Goal: Communication & Community: Answer question/provide support

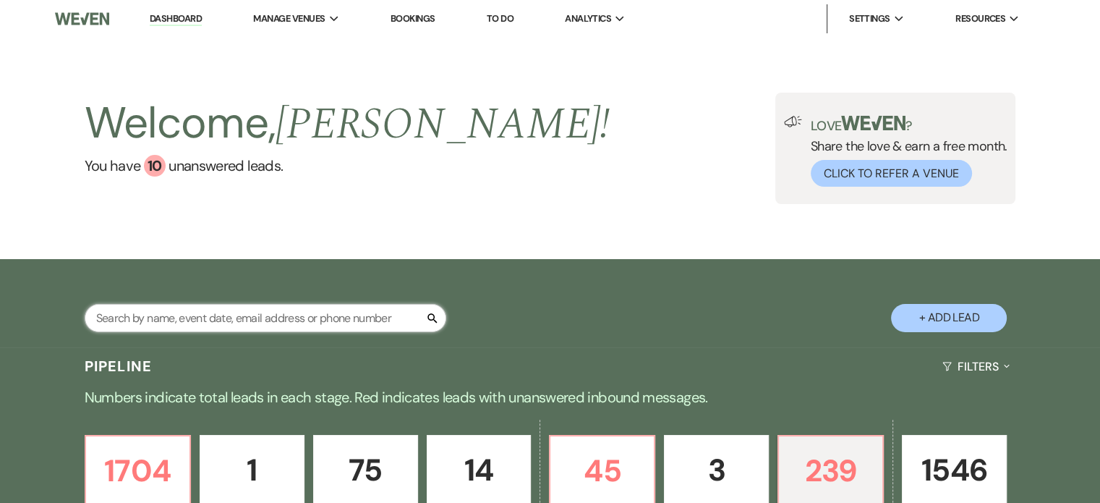
click at [258, 332] on input "text" at bounding box center [266, 318] width 362 height 28
type input "bron"
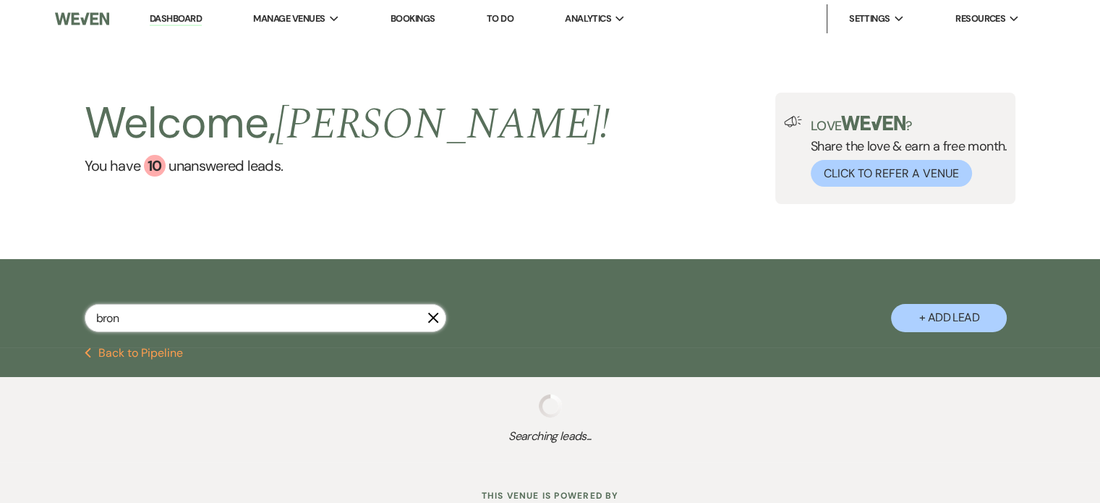
select select "8"
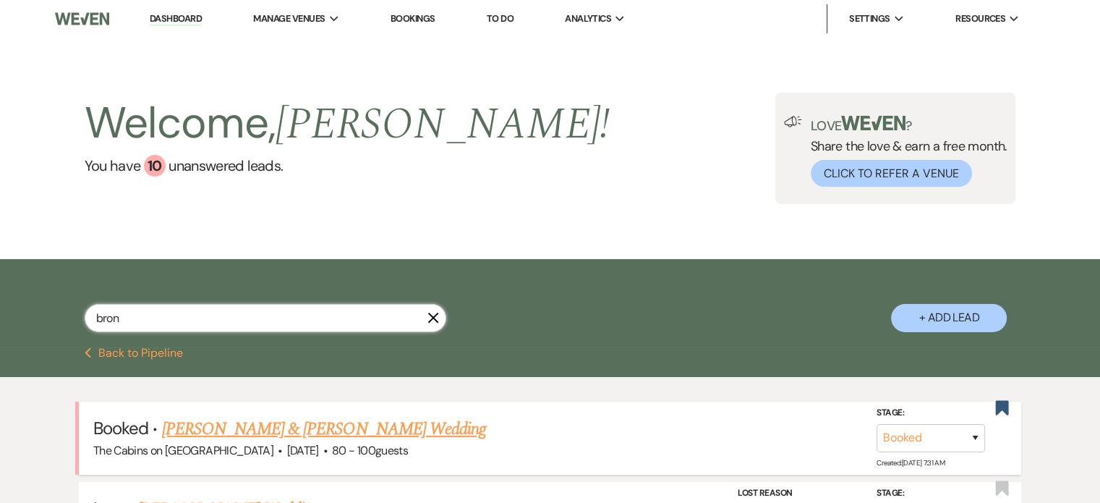
type input "bron"
click at [317, 442] on link "[PERSON_NAME] & [PERSON_NAME] Wedding" at bounding box center [324, 429] width 324 height 26
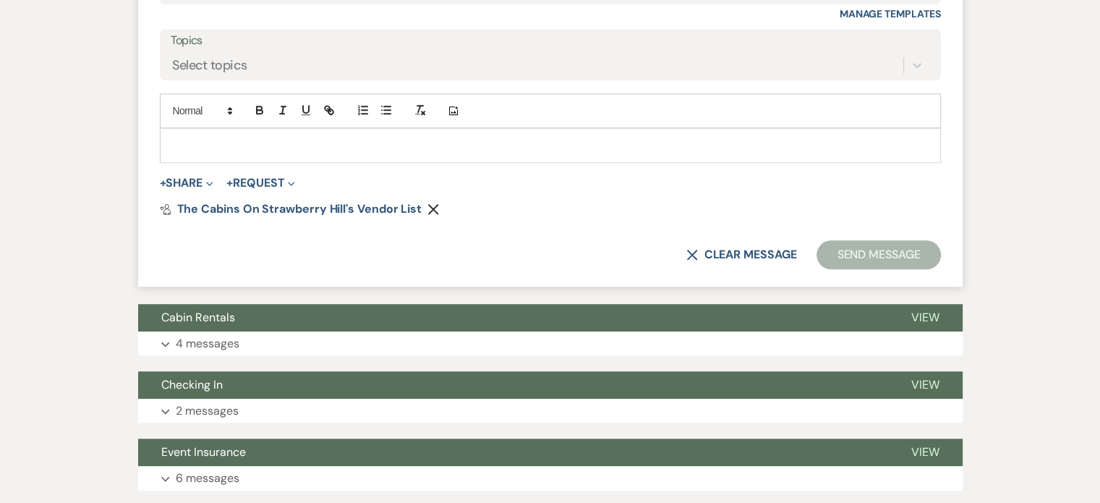
scroll to position [1336, 0]
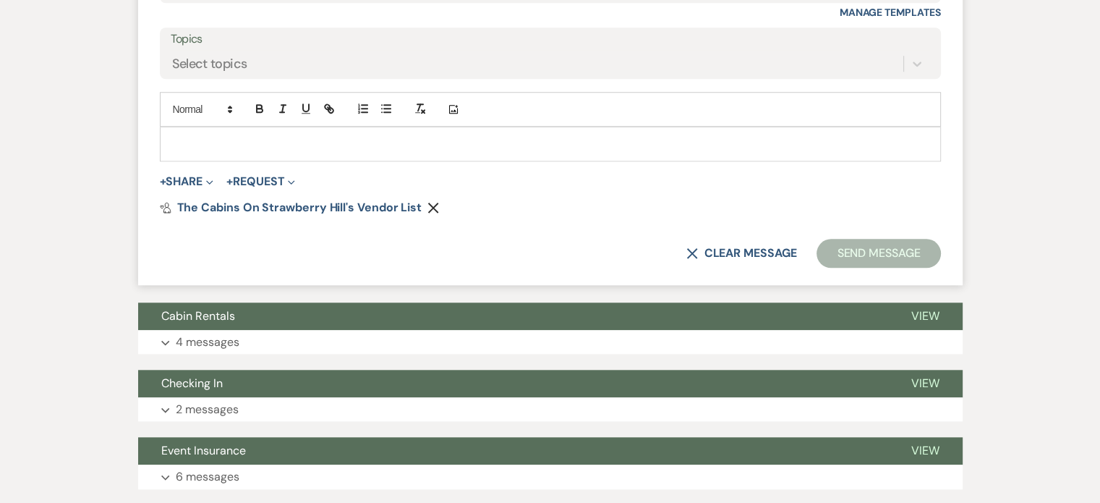
click at [231, 152] on p at bounding box center [550, 144] width 758 height 16
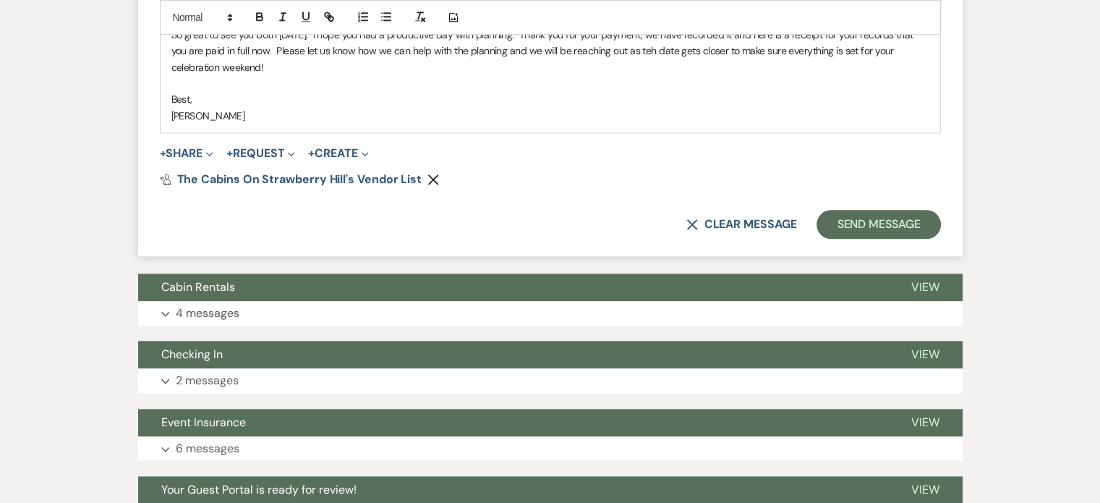
scroll to position [1481, 0]
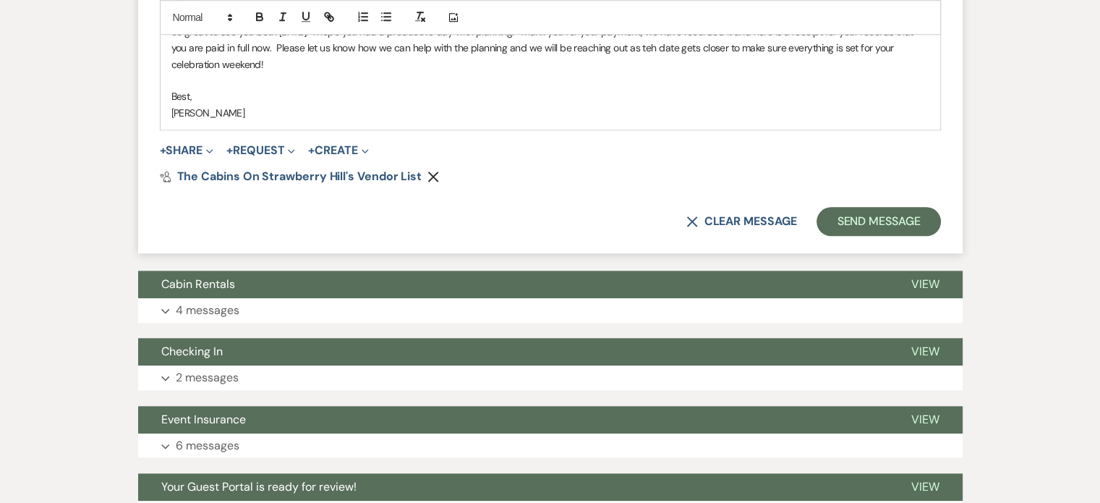
click at [578, 72] on p "So great to see you both [DATE]. I hope you had a productive day with planning.…" at bounding box center [550, 48] width 758 height 48
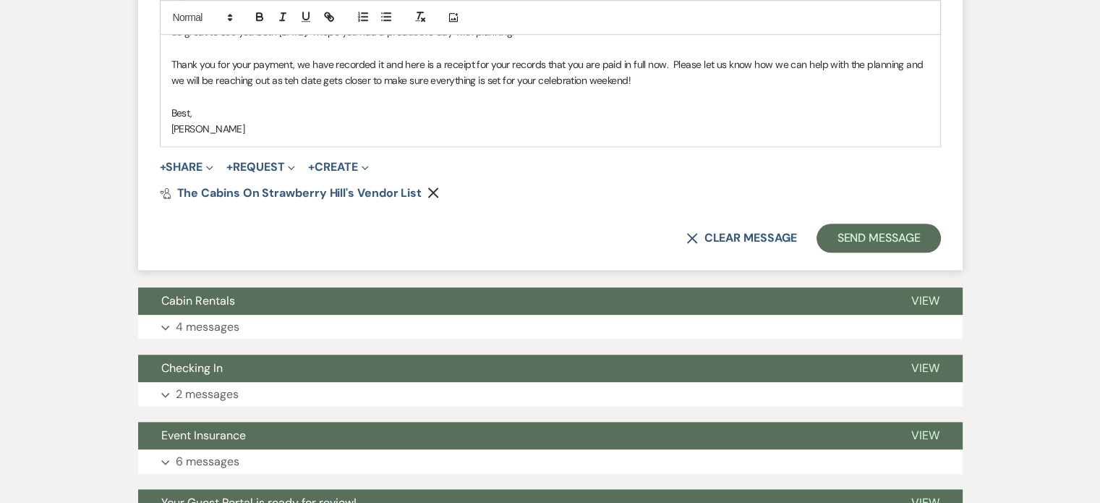
click at [434, 89] on p "Thank you for your payment, we have recorded it and here is a receipt for your …" at bounding box center [550, 72] width 758 height 33
click at [714, 89] on p "Thank you for your payment, we have recorded it and here is a receipt for your …" at bounding box center [550, 72] width 758 height 33
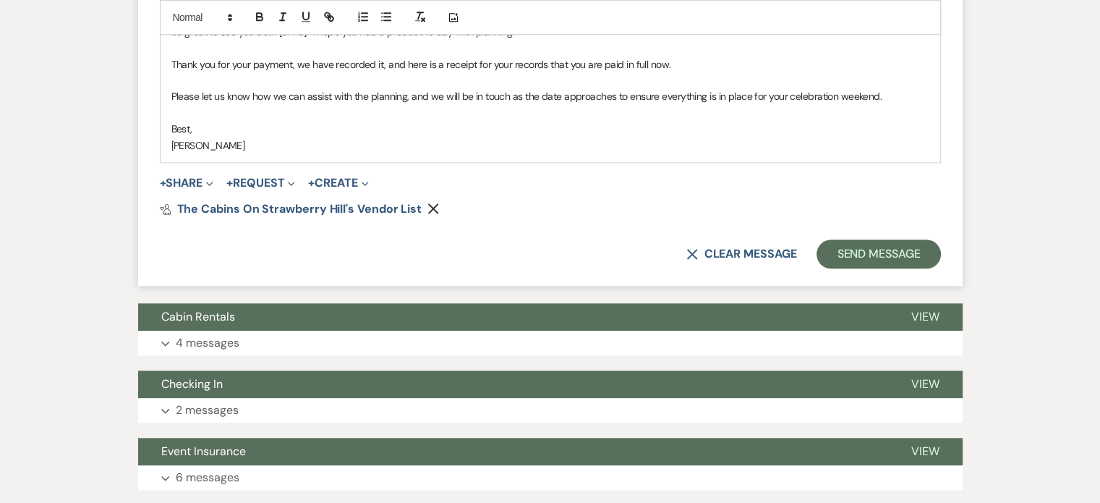
click at [221, 56] on p at bounding box center [550, 48] width 758 height 16
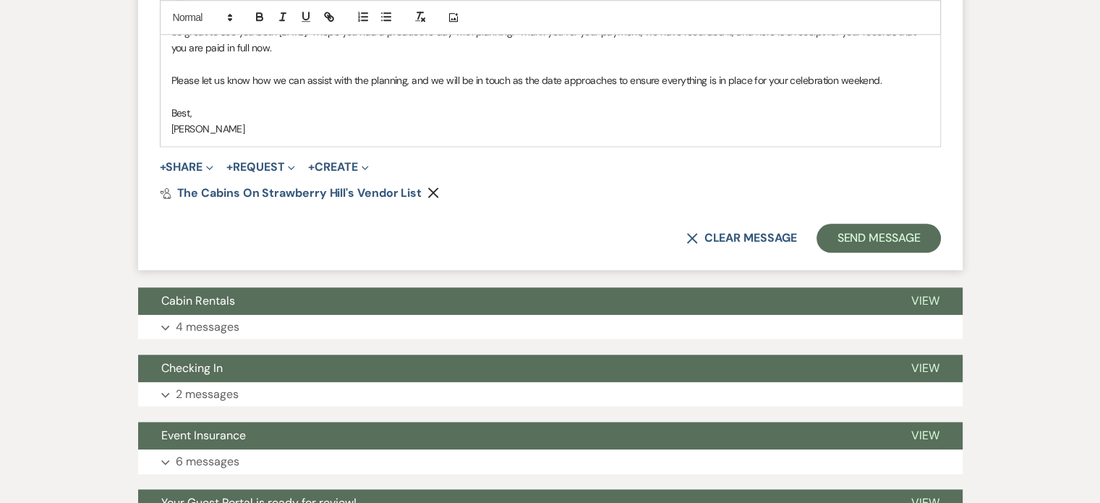
click at [492, 56] on p "So great to see you both [DATE]. I hope you had a productive day with planning.…" at bounding box center [550, 40] width 758 height 33
click at [262, 72] on p at bounding box center [550, 64] width 758 height 16
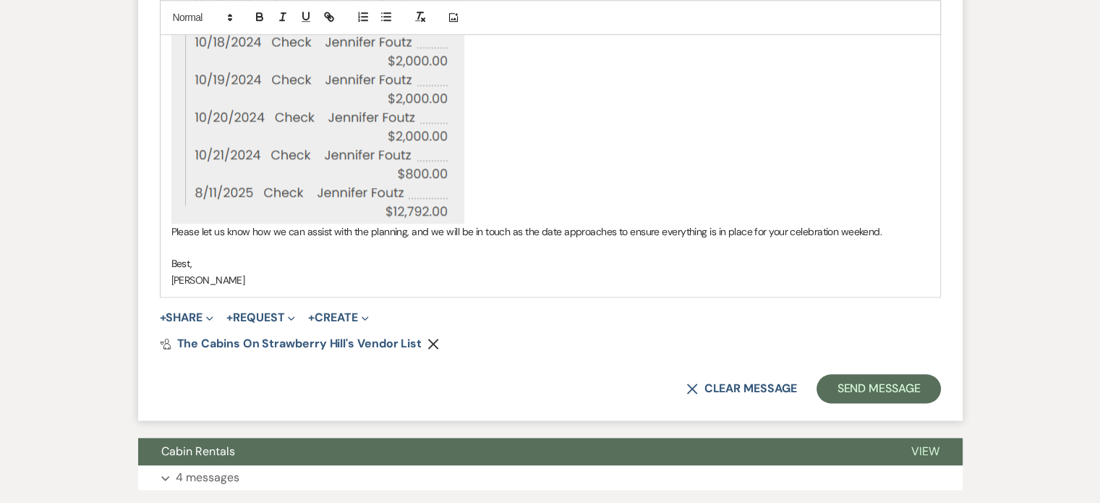
scroll to position [1698, 0]
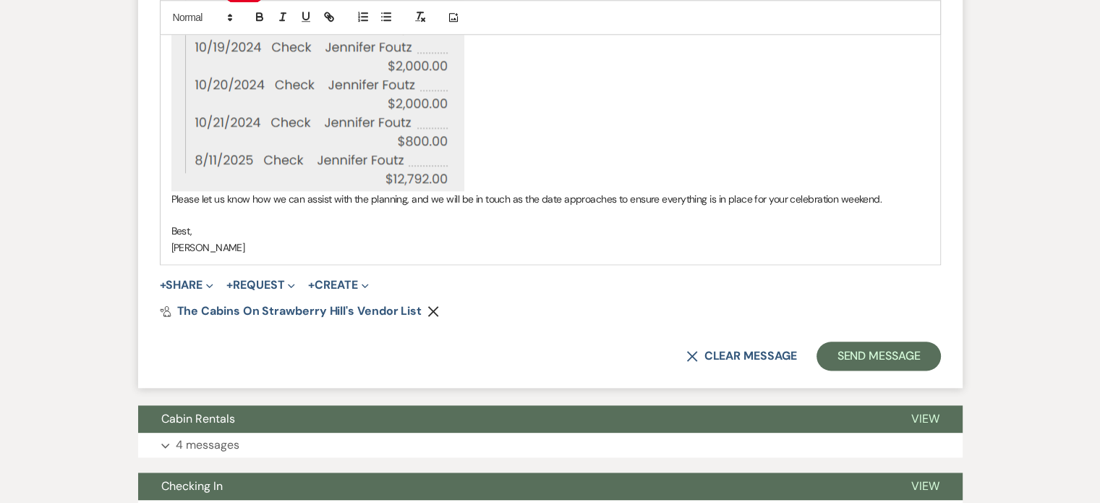
click at [450, 191] on img at bounding box center [317, 14] width 293 height 351
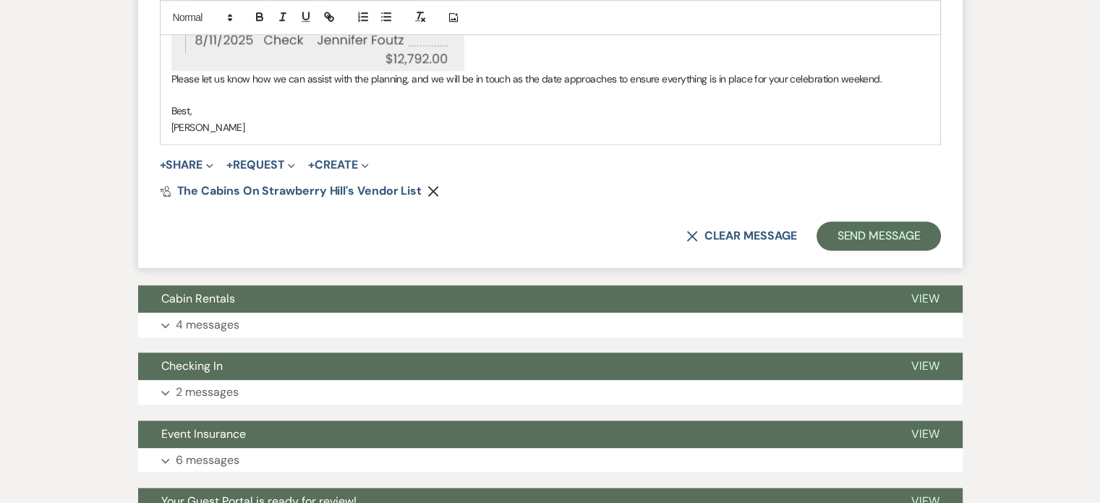
scroll to position [1842, 0]
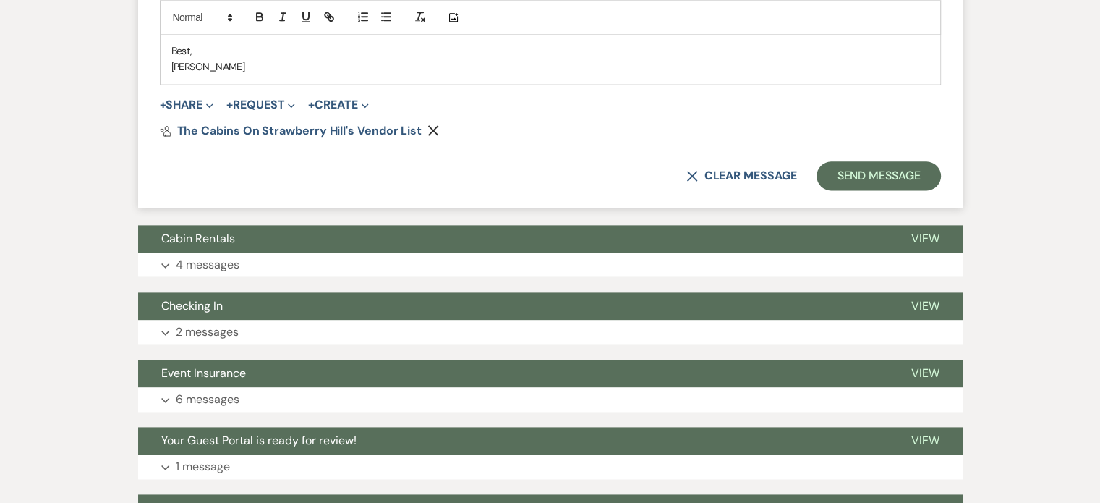
scroll to position [1915, 0]
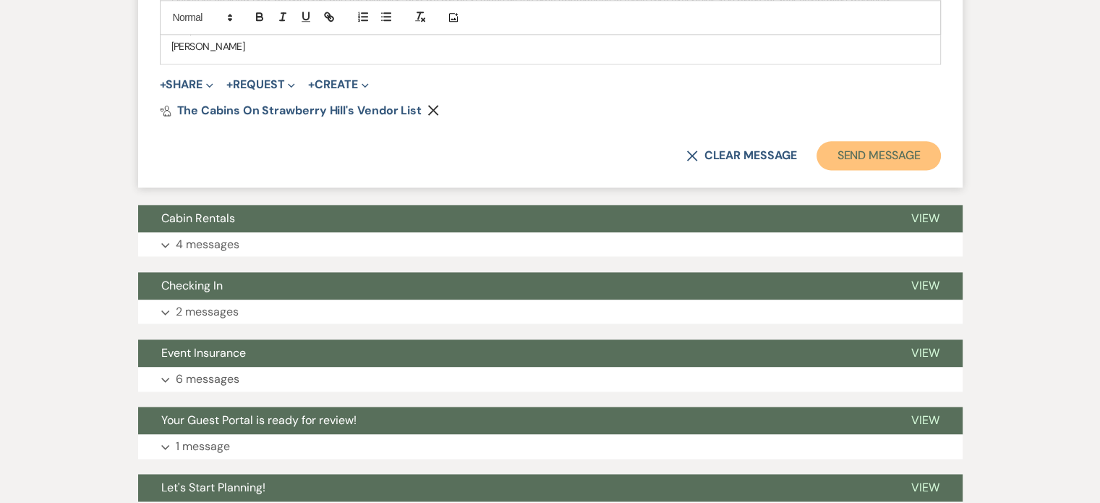
click at [819, 170] on button "Send Message" at bounding box center [878, 155] width 124 height 29
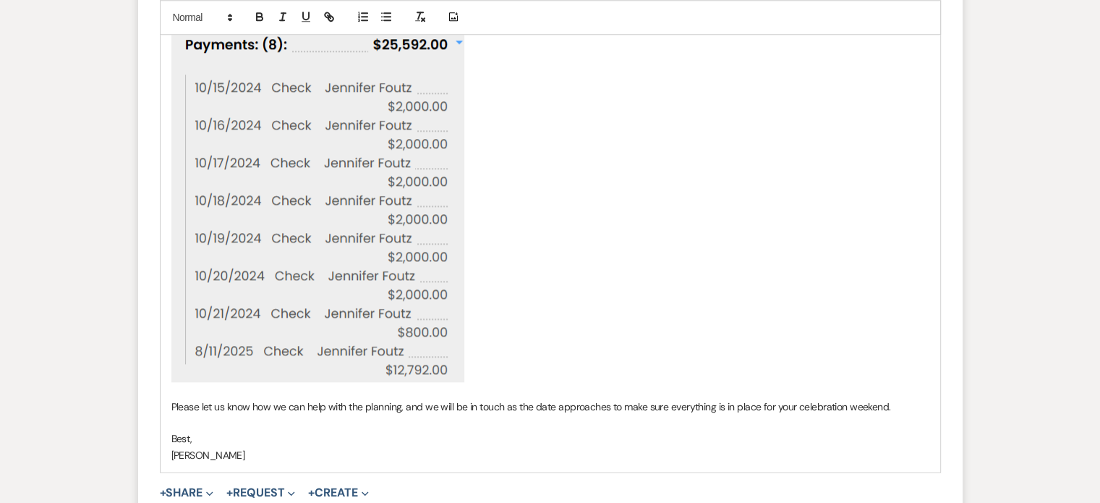
scroll to position [1432, 0]
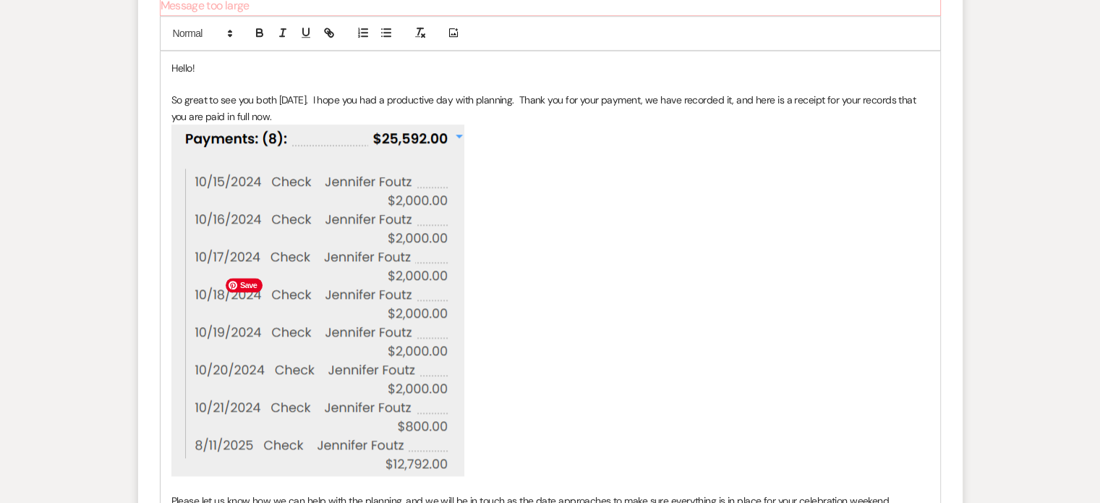
click at [364, 360] on img at bounding box center [317, 299] width 293 height 351
click at [453, 124] on p "So great to see you both [DATE]. I hope you had a productive day with planning.…" at bounding box center [550, 108] width 758 height 33
drag, startPoint x: 472, startPoint y: 359, endPoint x: 480, endPoint y: 346, distance: 15.3
click at [464, 360] on img at bounding box center [317, 299] width 293 height 351
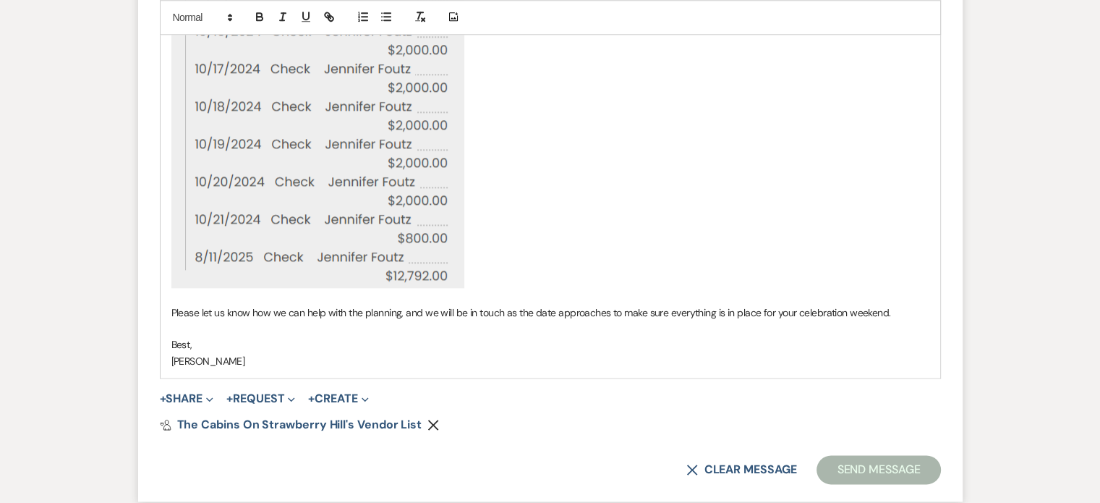
scroll to position [1722, 0]
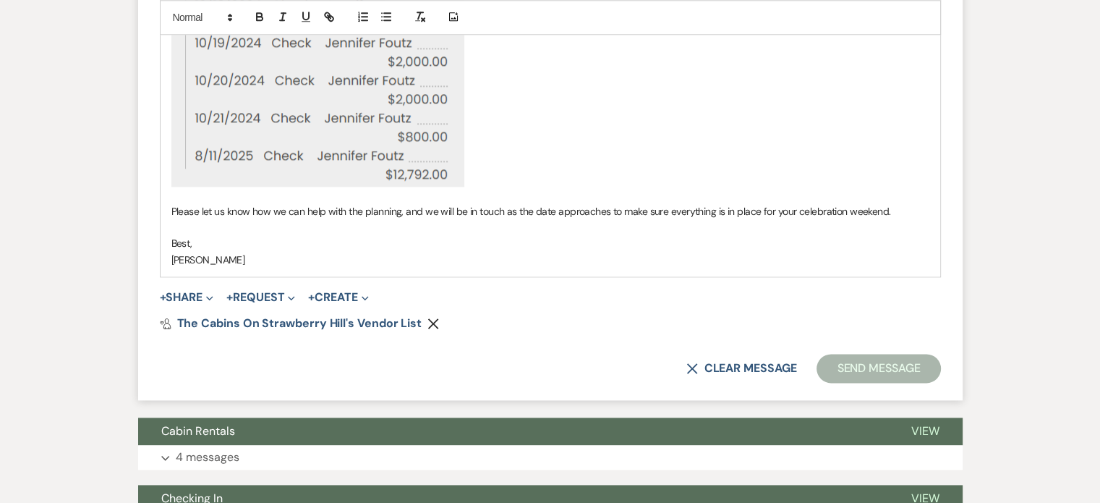
click at [555, 187] on p at bounding box center [550, 10] width 758 height 351
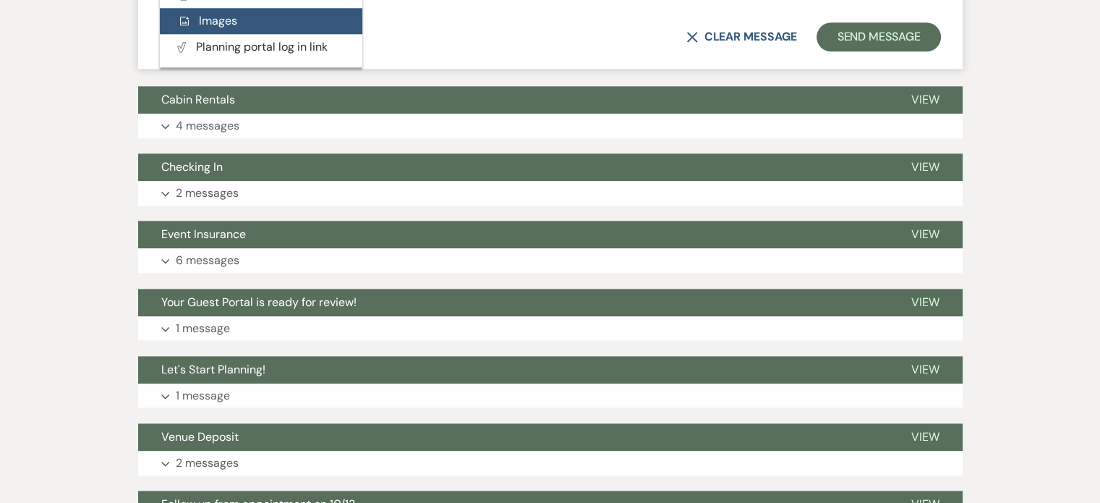
click at [237, 28] on span "Add Photo Images" at bounding box center [207, 20] width 60 height 15
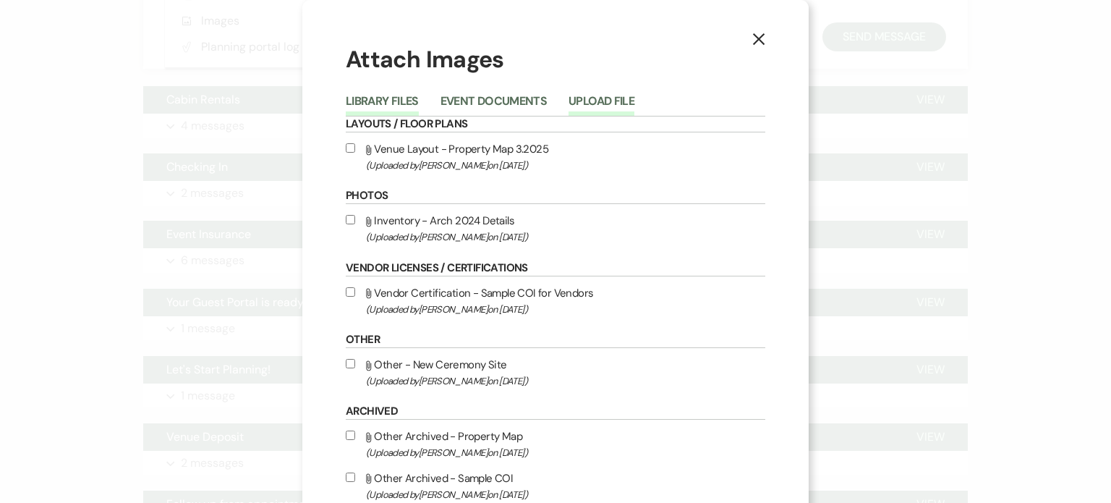
click at [634, 115] on button "Upload File" at bounding box center [601, 105] width 66 height 20
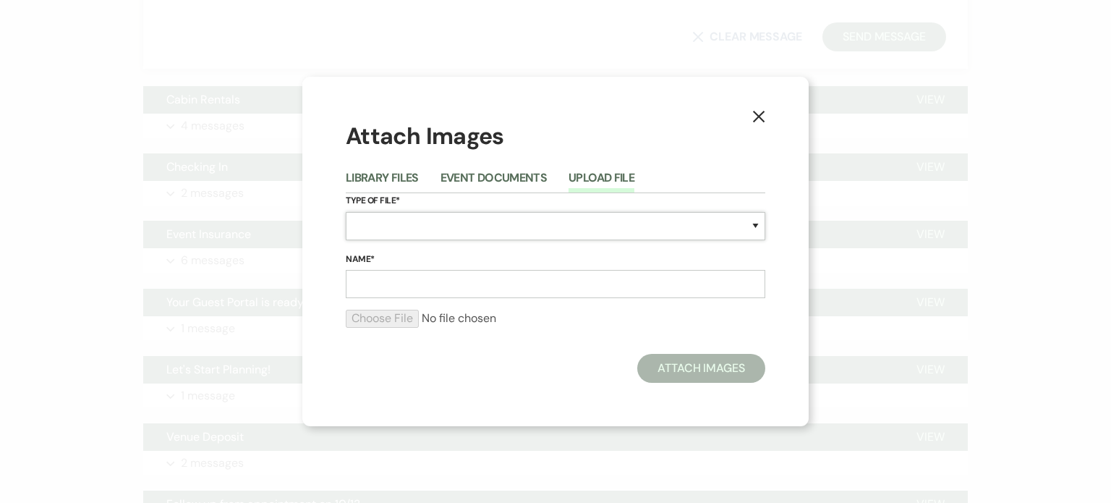
click at [375, 227] on select "Special Event Insurance Vendor Certificate of Insurance Contracts / Rental Agre…" at bounding box center [555, 226] width 419 height 28
select select "11"
click at [346, 212] on select "Special Event Insurance Vendor Certificate of Insurance Contracts / Rental Agre…" at bounding box center [555, 226] width 419 height 28
click at [379, 291] on input "Name*" at bounding box center [555, 284] width 419 height 28
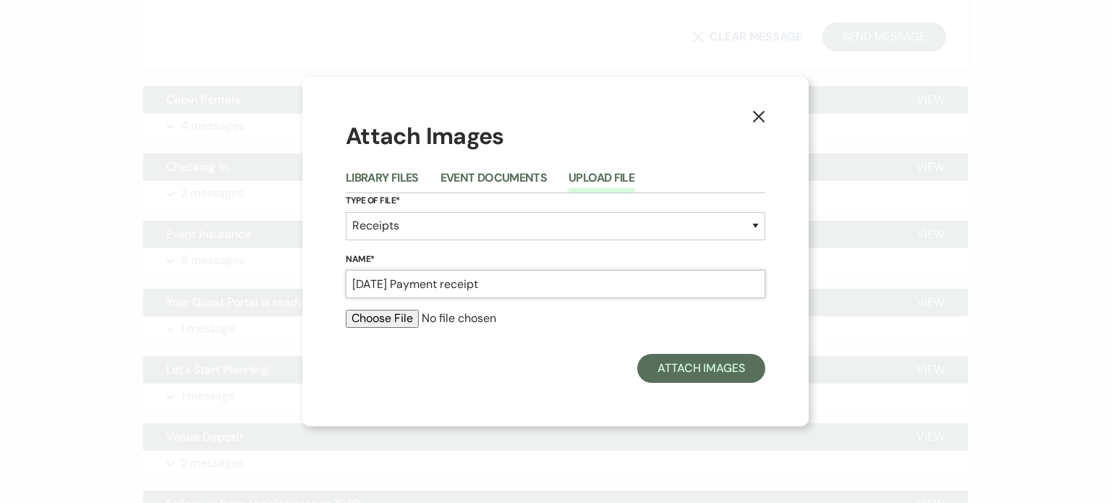
type input "[DATE] Payment receipt"
click at [403, 327] on input "file" at bounding box center [555, 317] width 419 height 17
type input "C:\fakepath\Payment receipt [DATE] Wedding .jpg"
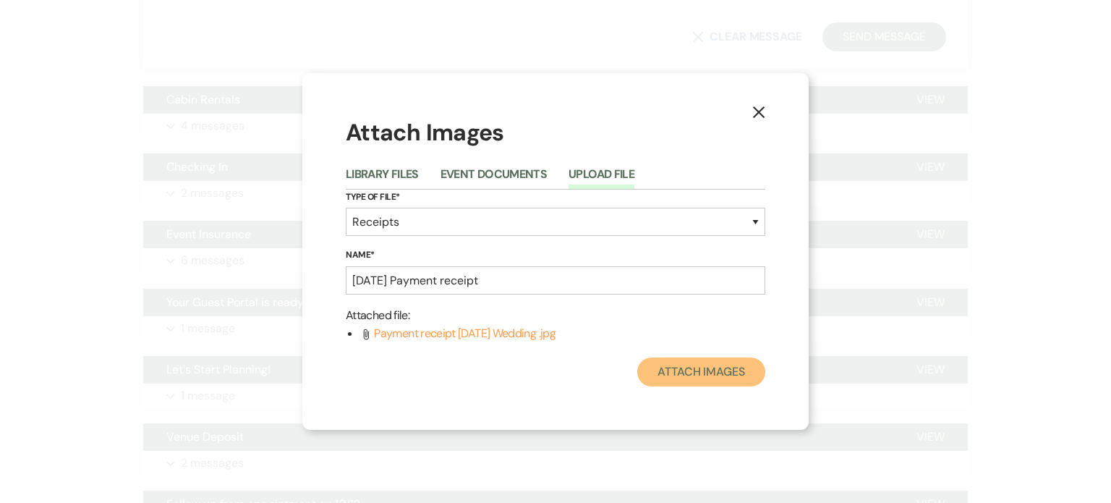
click at [693, 386] on button "Attach Images" at bounding box center [701, 371] width 128 height 29
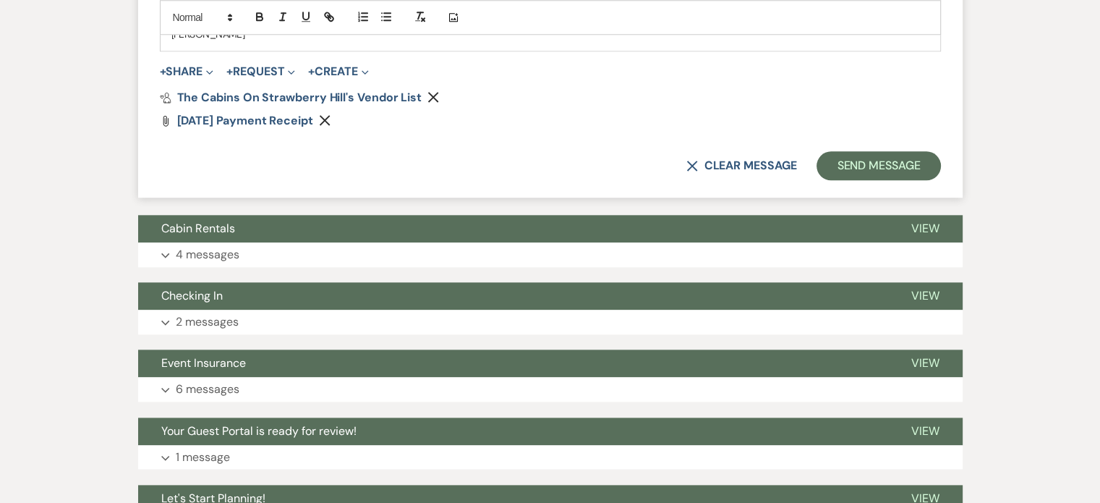
scroll to position [1481, 0]
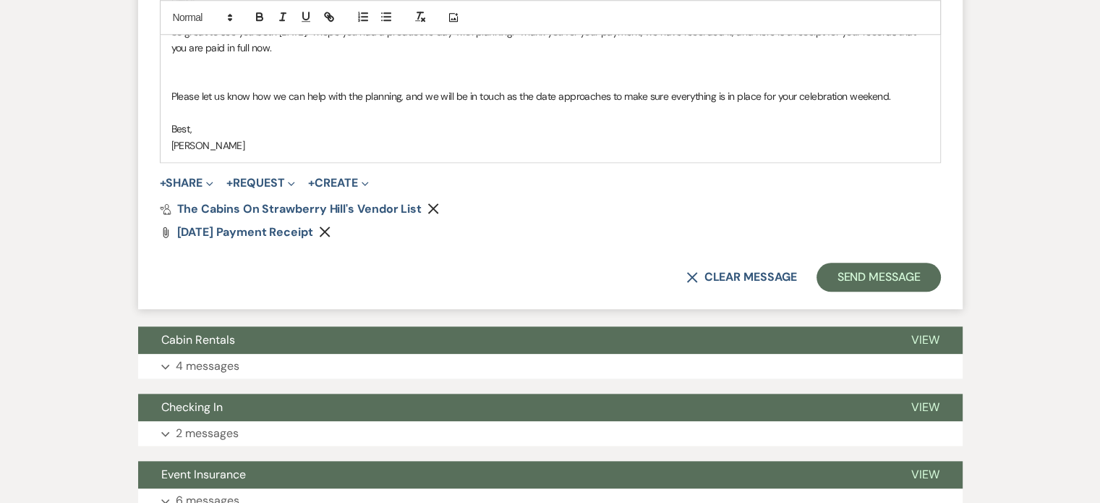
click at [439, 214] on use "button" at bounding box center [433, 208] width 11 height 11
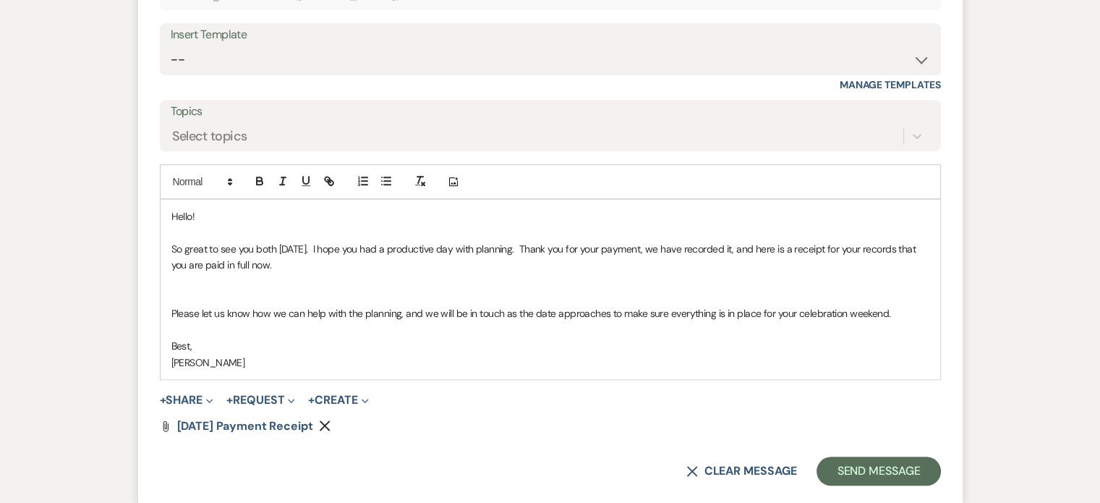
scroll to position [1408, 0]
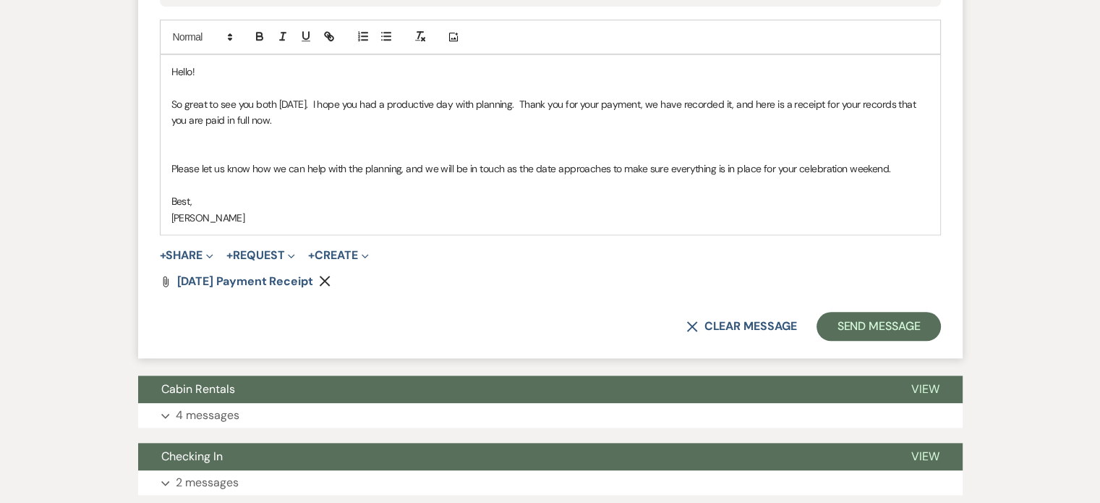
click at [246, 161] on p at bounding box center [550, 153] width 758 height 16
click at [220, 161] on p at bounding box center [550, 153] width 758 height 16
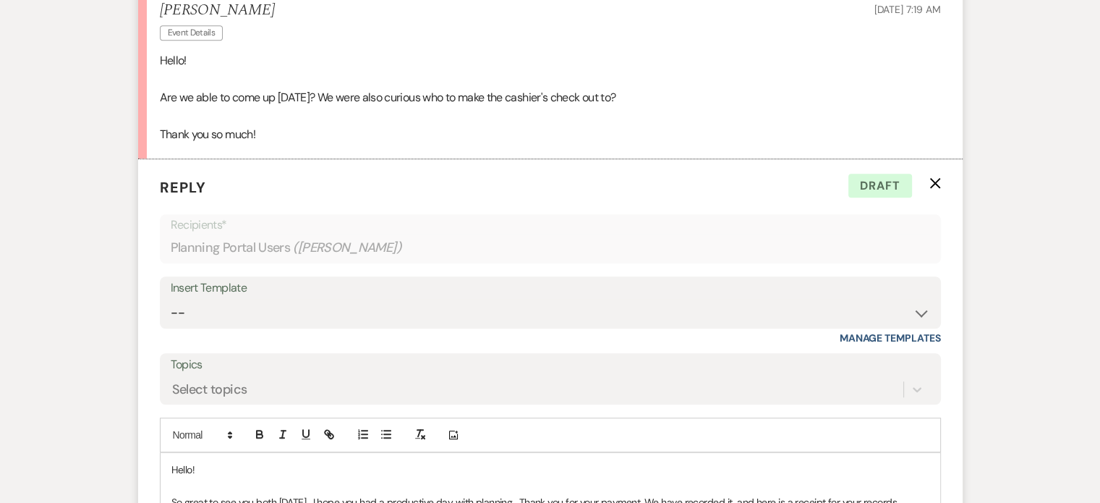
scroll to position [1012, 0]
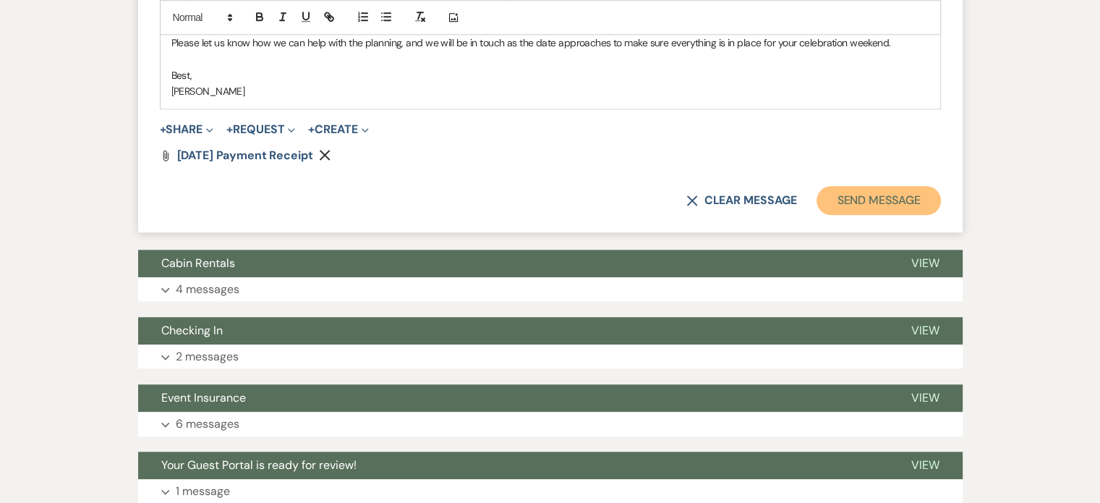
click at [816, 215] on button "Send Message" at bounding box center [878, 200] width 124 height 29
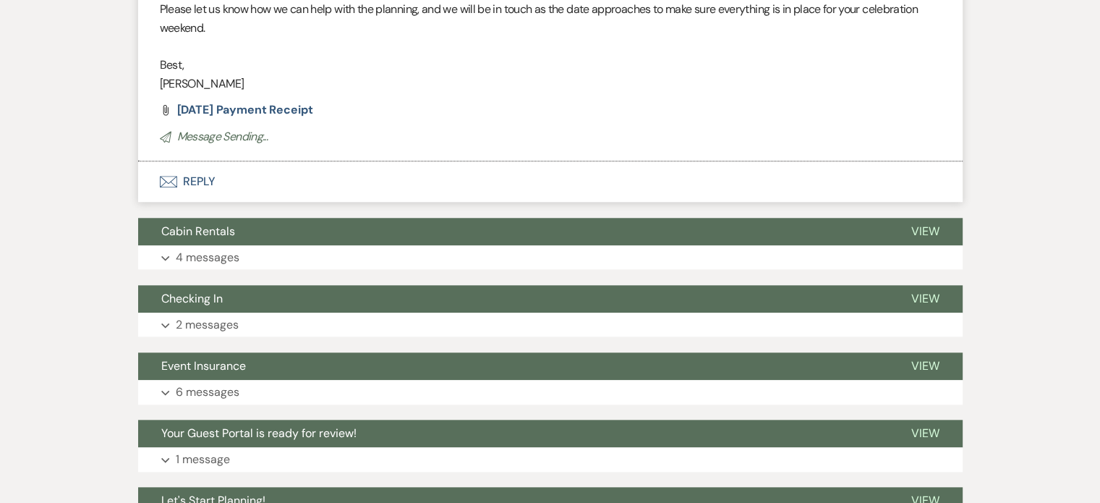
scroll to position [1257, 0]
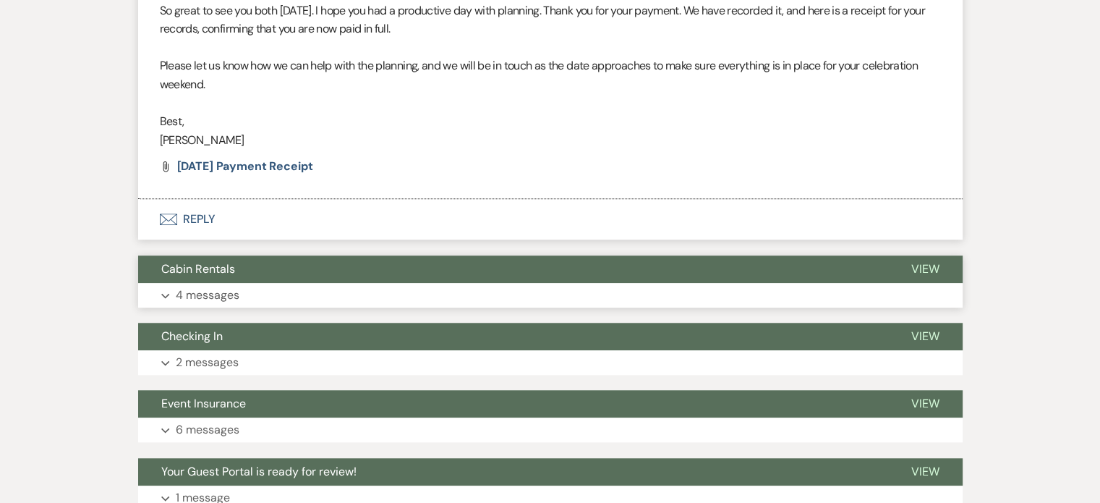
click at [233, 304] on p "4 messages" at bounding box center [208, 295] width 64 height 19
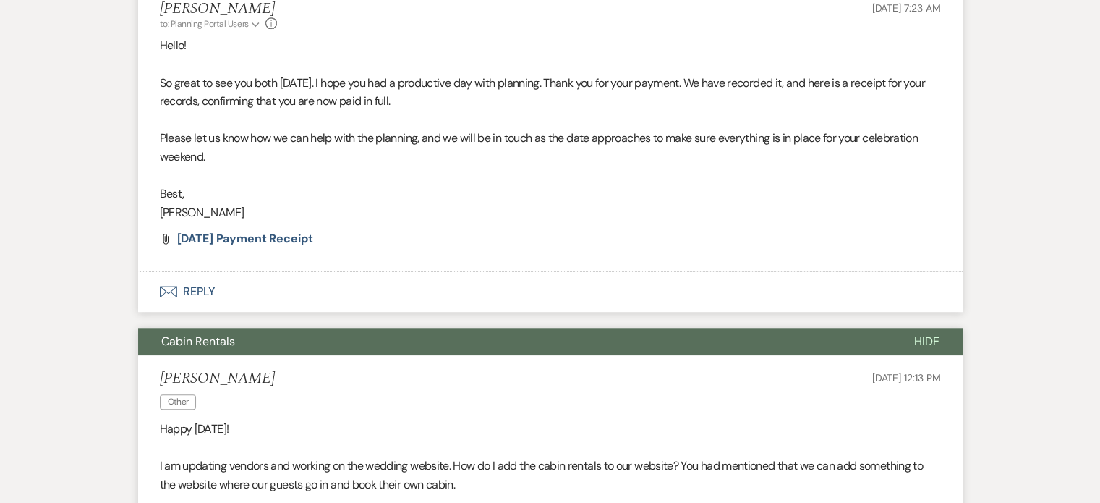
scroll to position [1401, 0]
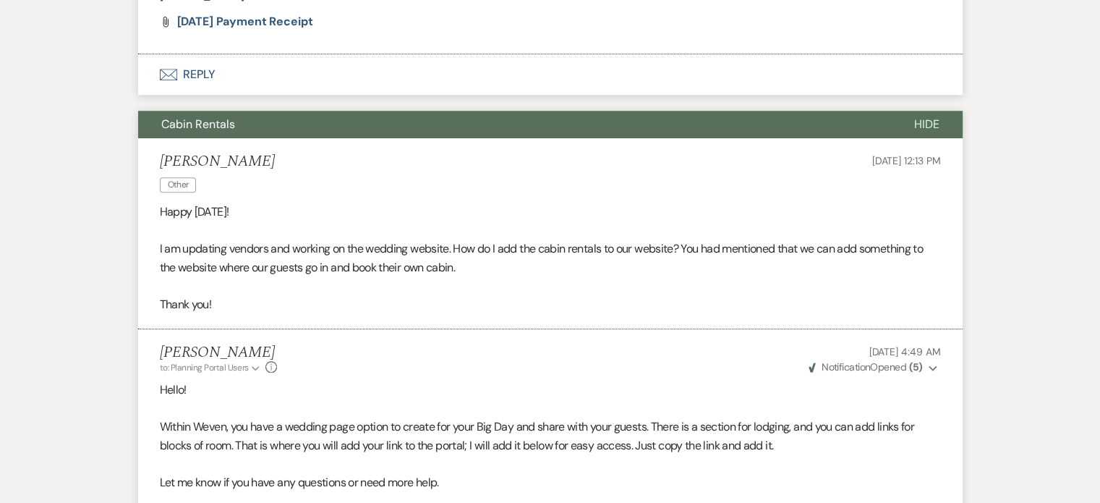
click at [914, 132] on span "Hide" at bounding box center [926, 123] width 25 height 15
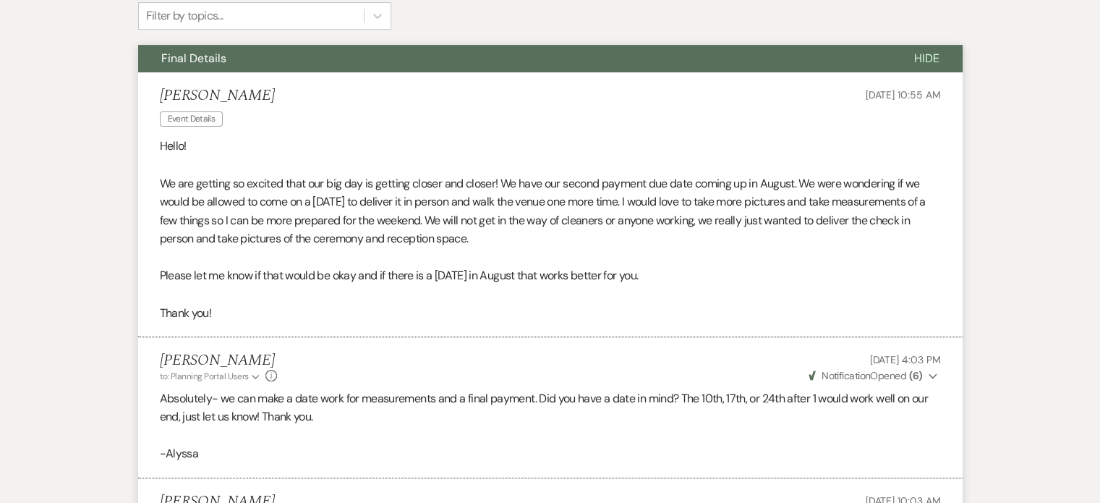
scroll to position [389, 0]
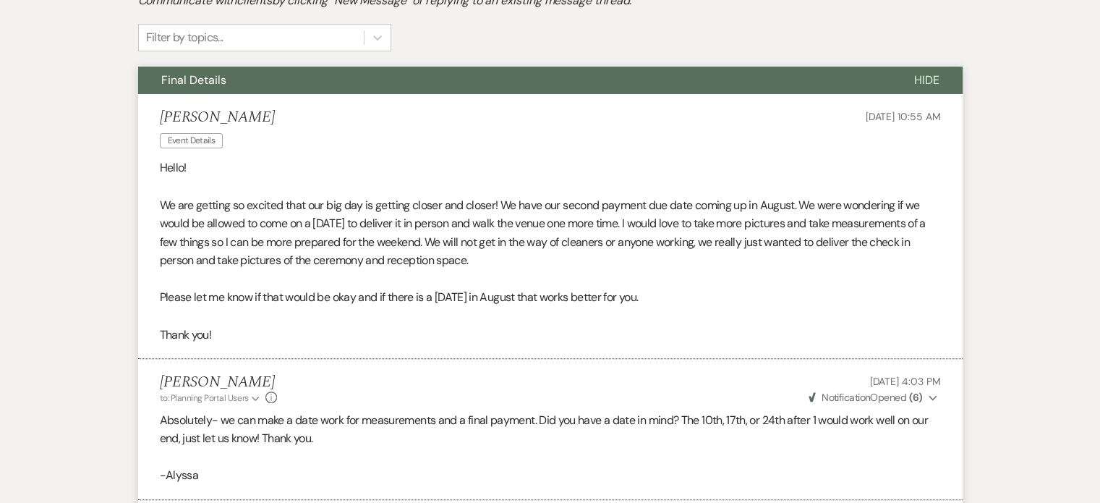
click at [914, 87] on span "Hide" at bounding box center [926, 79] width 25 height 15
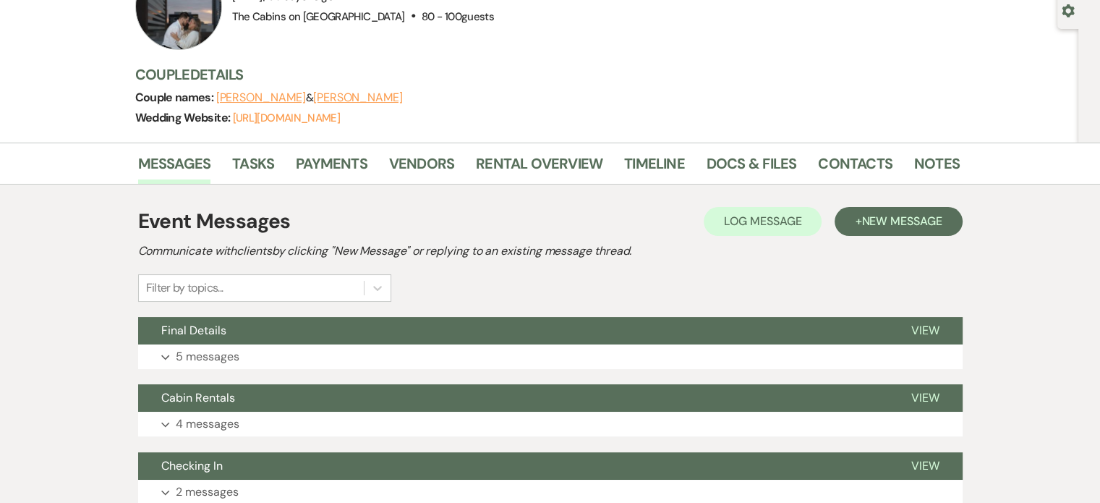
scroll to position [0, 0]
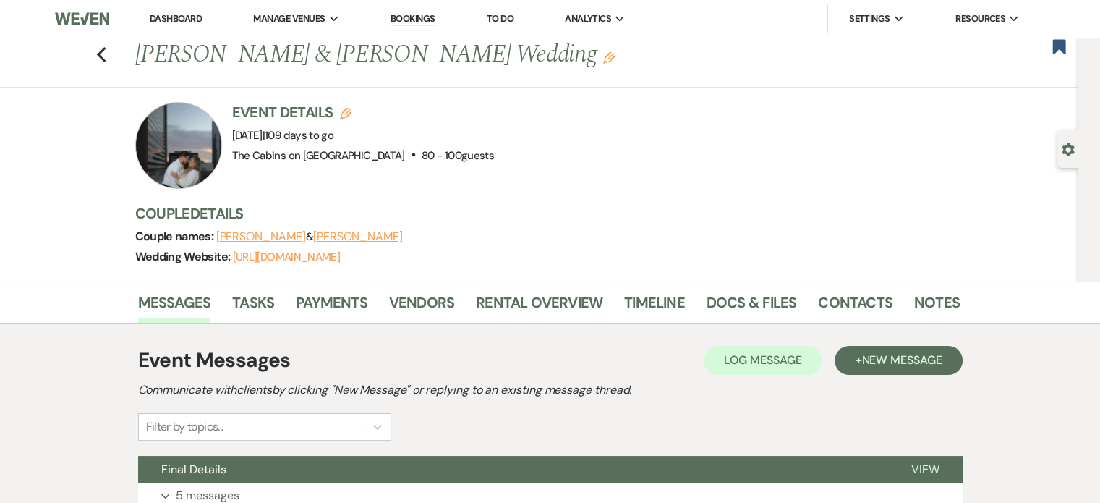
drag, startPoint x: 187, startPoint y: 20, endPoint x: 179, endPoint y: 12, distance: 11.8
click at [187, 20] on link "Dashboard" at bounding box center [176, 18] width 52 height 12
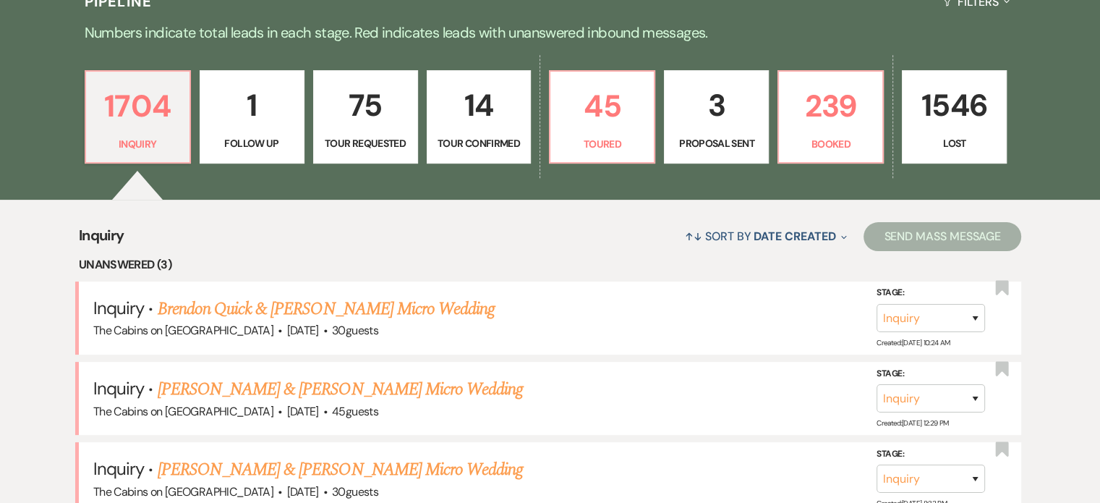
scroll to position [362, 0]
